Goal: Navigation & Orientation: Understand site structure

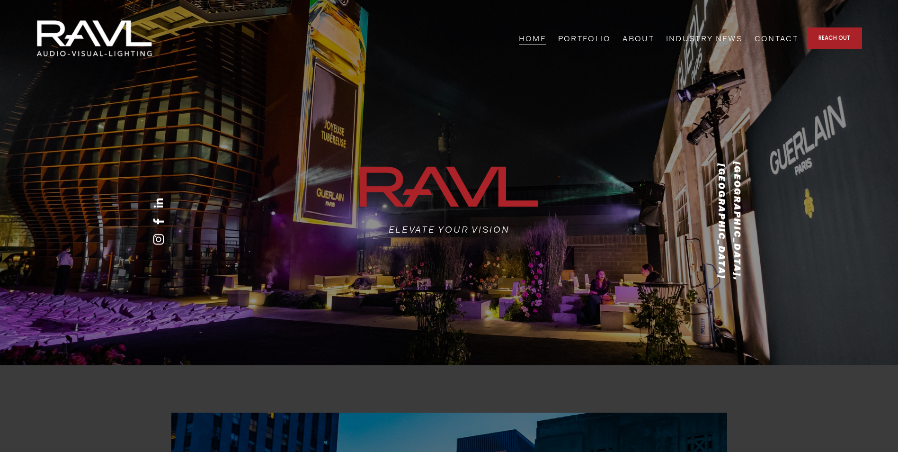
click at [611, 36] on link "PORTFOLIO" at bounding box center [584, 38] width 53 height 15
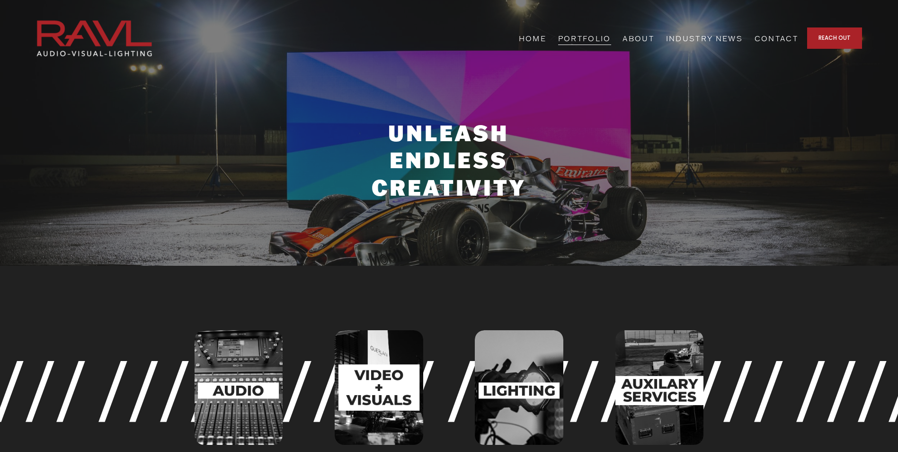
click at [654, 36] on link "ABOUT" at bounding box center [639, 38] width 32 height 15
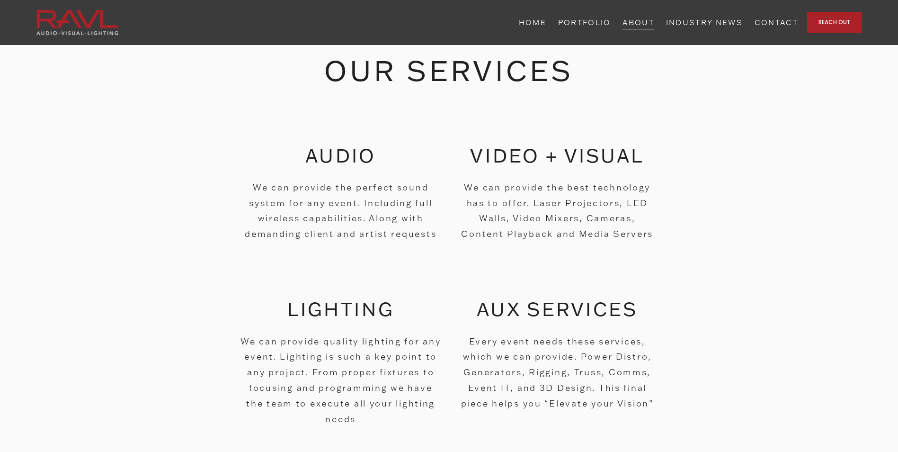
scroll to position [473, 0]
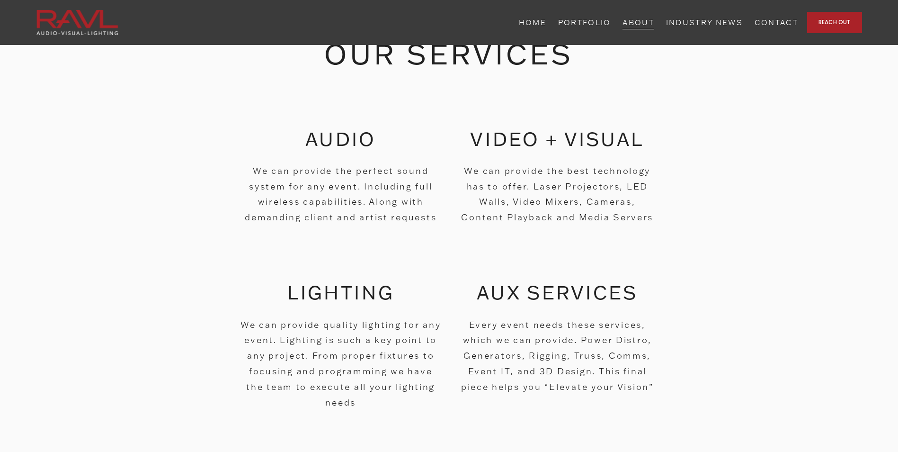
click at [743, 27] on link "INDUSTRY NEWS" at bounding box center [704, 22] width 77 height 15
